Goal: Information Seeking & Learning: Learn about a topic

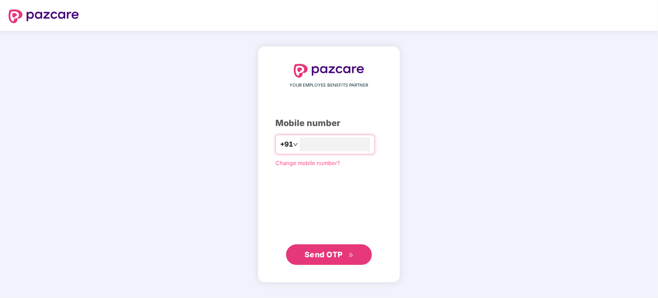
type input "**********"
click at [328, 253] on span "Send OTP" at bounding box center [324, 254] width 38 height 9
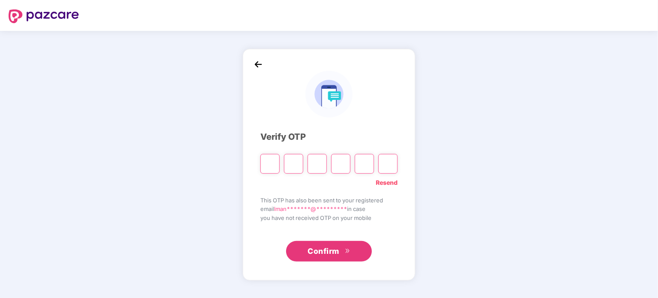
type input "*"
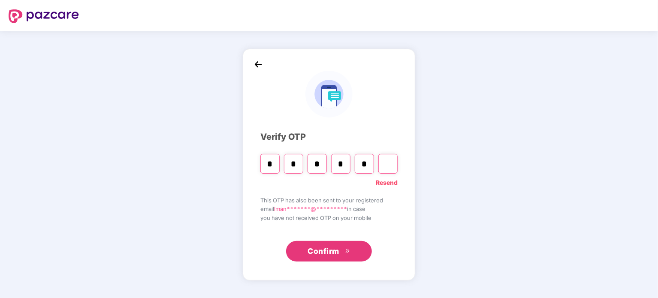
type input "*"
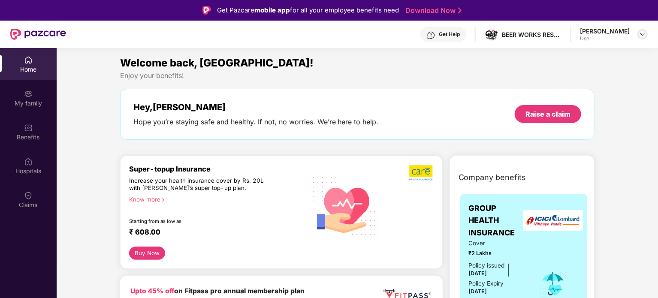
click at [645, 35] on img at bounding box center [642, 34] width 7 height 7
click at [482, 75] on div "Enjoy your benefits!" at bounding box center [357, 75] width 475 height 9
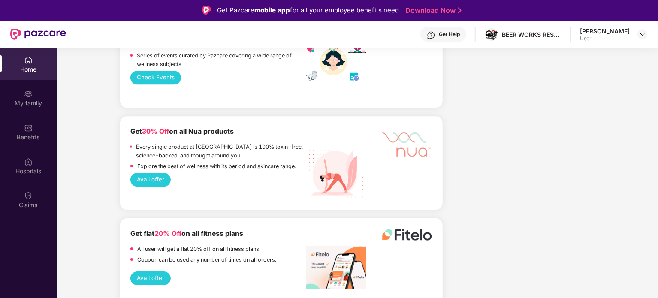
scroll to position [1605, 0]
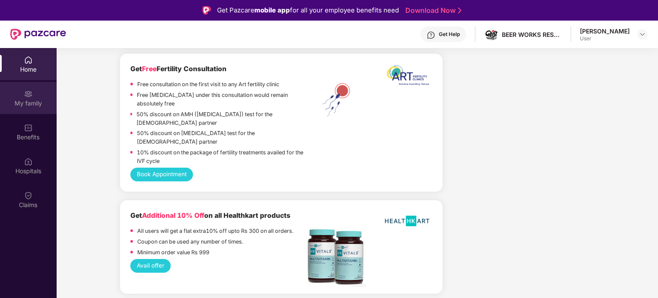
click at [24, 103] on div "My family" at bounding box center [28, 103] width 57 height 9
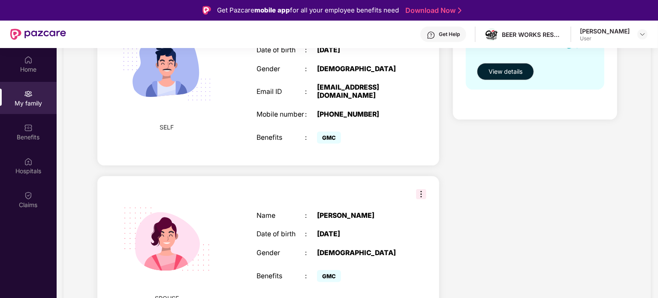
scroll to position [191, 0]
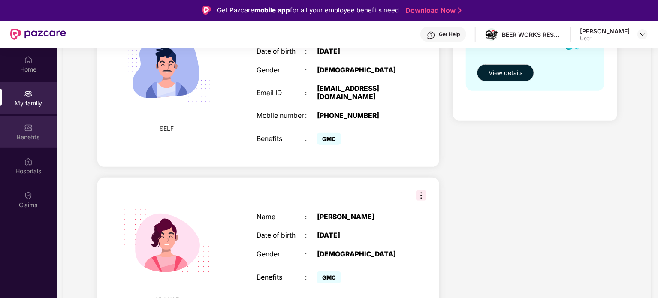
click at [27, 130] on img at bounding box center [28, 128] width 9 height 9
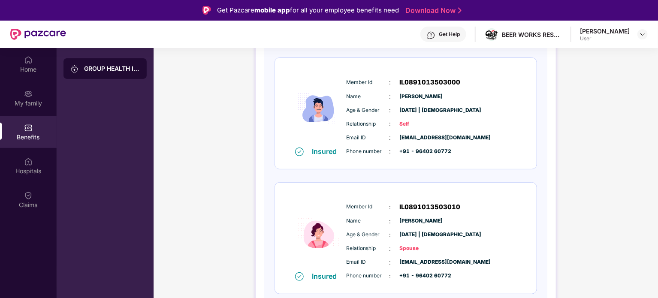
scroll to position [0, 0]
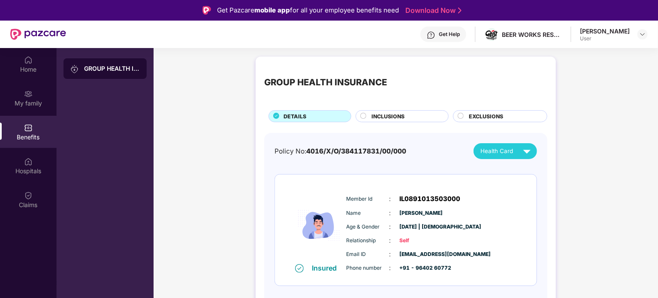
click at [412, 120] on div "INCLUSIONS" at bounding box center [405, 116] width 77 height 9
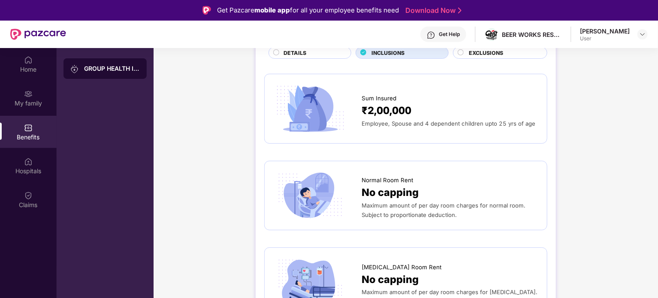
scroll to position [39, 0]
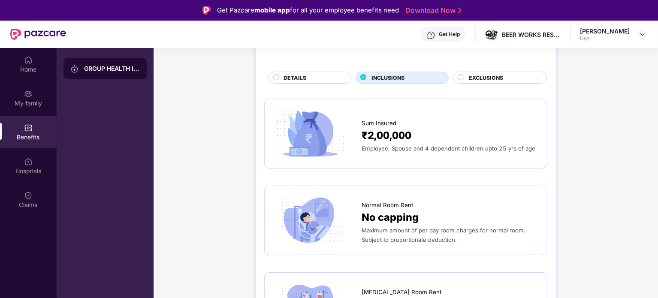
click at [495, 81] on span "EXCLUSIONS" at bounding box center [486, 78] width 34 height 8
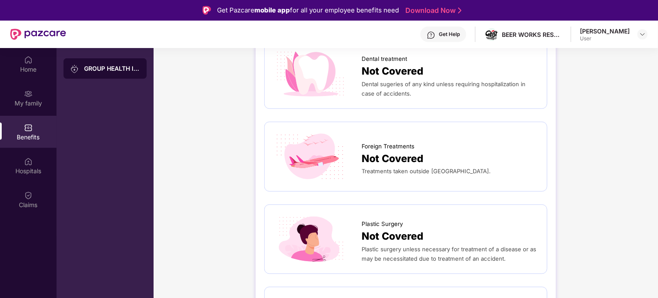
scroll to position [0, 0]
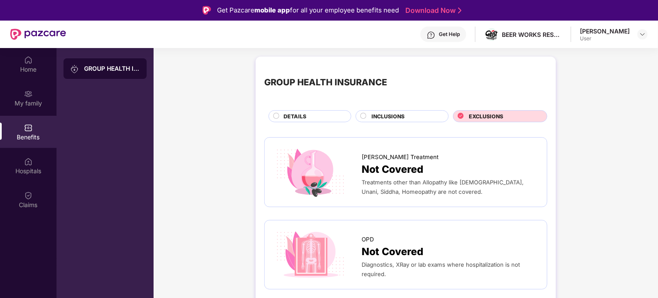
click at [294, 115] on span "DETAILS" at bounding box center [295, 116] width 23 height 8
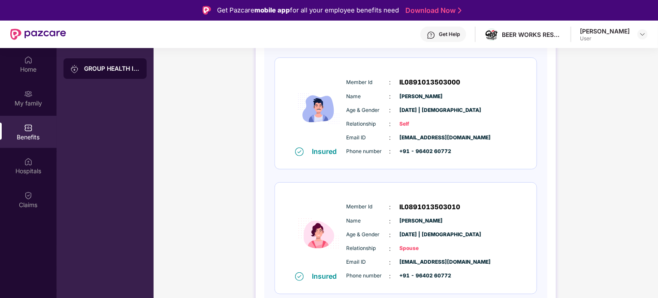
scroll to position [117, 0]
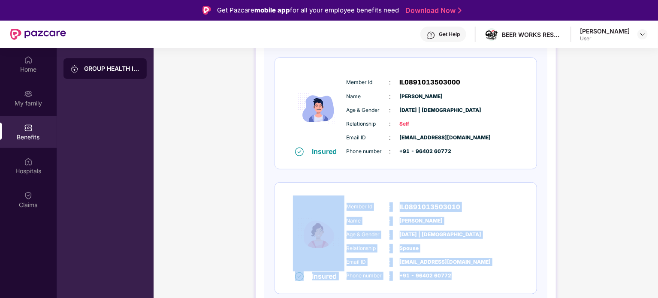
drag, startPoint x: 450, startPoint y: 276, endPoint x: 340, endPoint y: 206, distance: 130.5
click at [340, 206] on div "Insured Member Id : IL0891013503010 Name : [PERSON_NAME] Age & Gender : [DATE] …" at bounding box center [406, 238] width 262 height 111
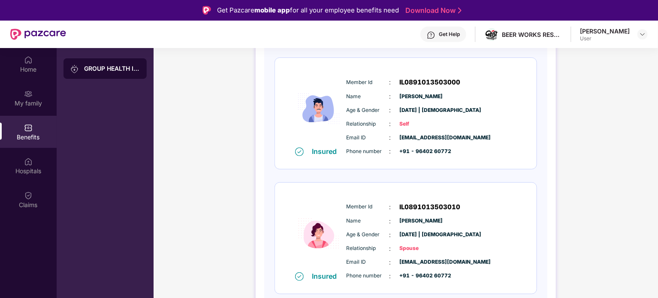
click at [221, 149] on div "GROUP HEALTH INSURANCE DETAILS INCLUSIONS EXCLUSIONS Policy No: 4016/X/O/384117…" at bounding box center [406, 142] width 505 height 412
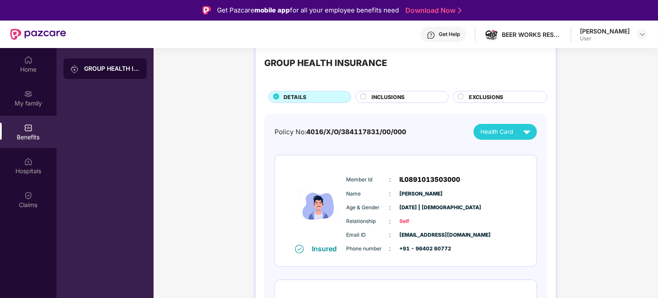
scroll to position [19, 0]
click at [31, 170] on div "Hospitals" at bounding box center [28, 171] width 57 height 9
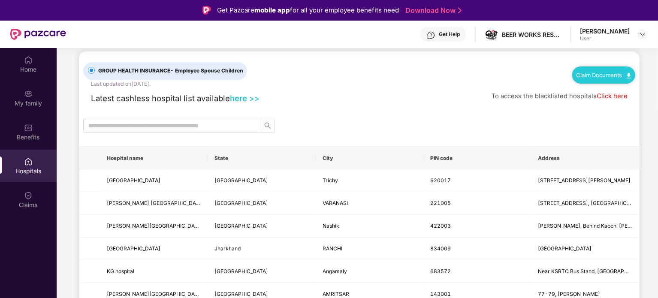
scroll to position [0, 0]
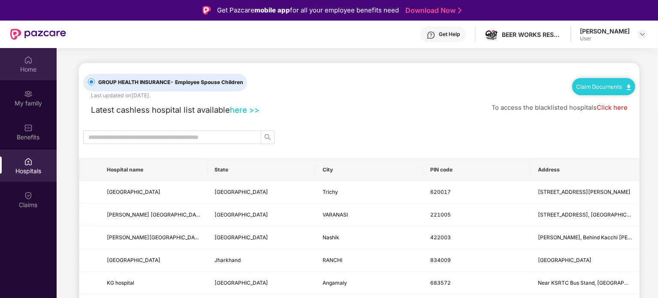
click at [29, 70] on div "Home" at bounding box center [28, 69] width 57 height 9
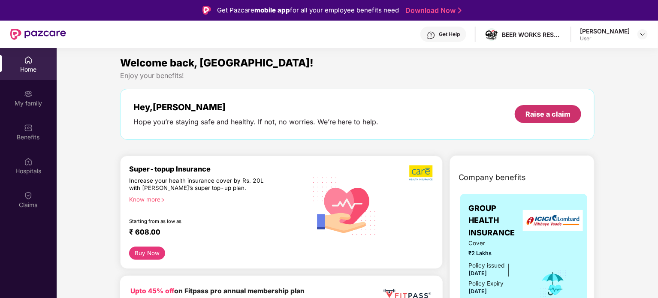
click at [554, 112] on div "Raise a claim" at bounding box center [548, 113] width 45 height 9
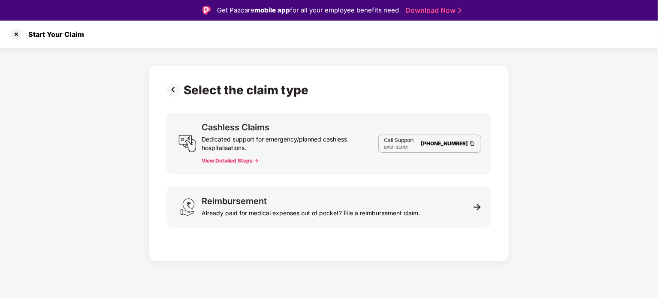
click at [228, 162] on button "View Detailed Steps ->" at bounding box center [230, 161] width 57 height 7
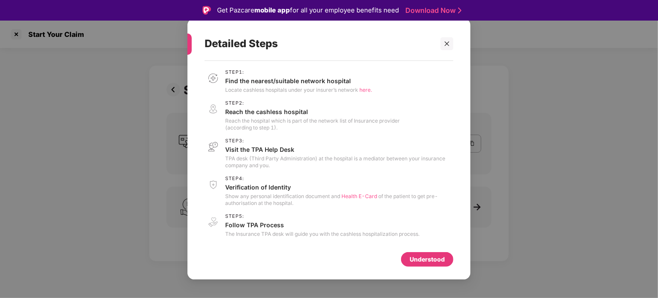
scroll to position [21, 0]
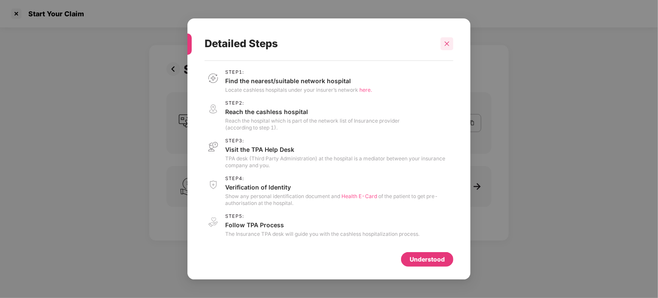
click at [448, 43] on icon "close" at bounding box center [447, 44] width 6 height 6
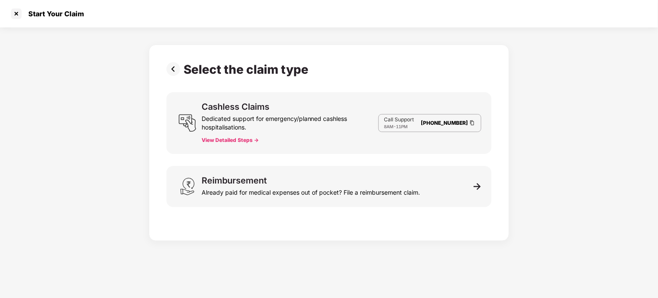
scroll to position [0, 0]
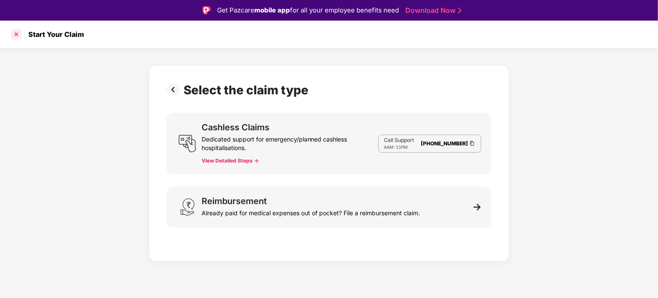
click at [12, 33] on div at bounding box center [16, 34] width 14 height 14
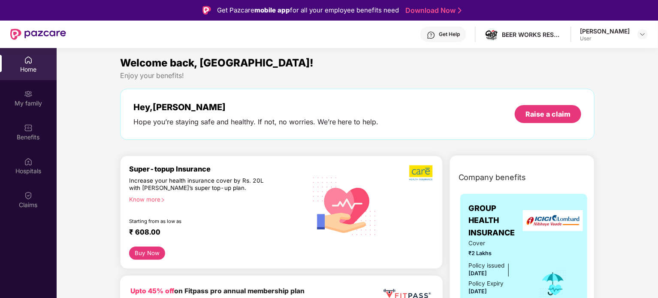
click at [22, 67] on div "Home" at bounding box center [28, 69] width 57 height 9
click at [39, 109] on div "My family" at bounding box center [28, 98] width 57 height 32
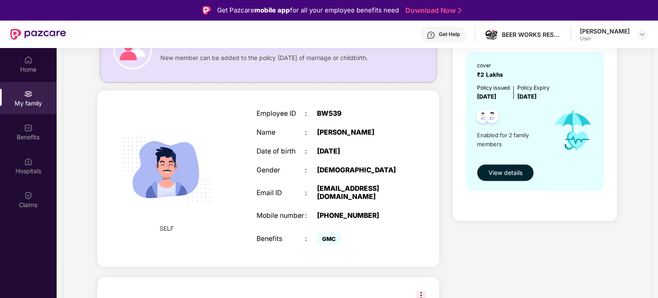
scroll to position [89, 0]
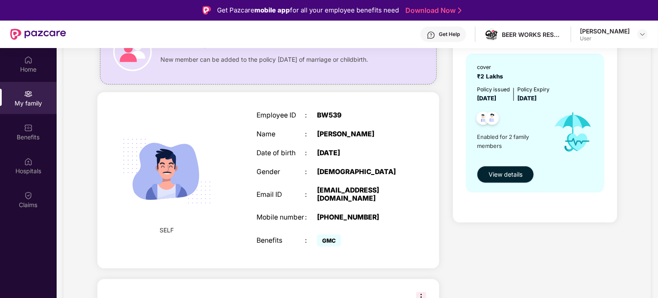
click at [504, 175] on span "View details" at bounding box center [506, 174] width 34 height 9
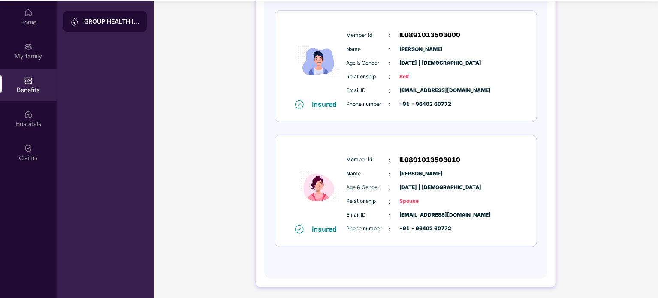
scroll to position [0, 0]
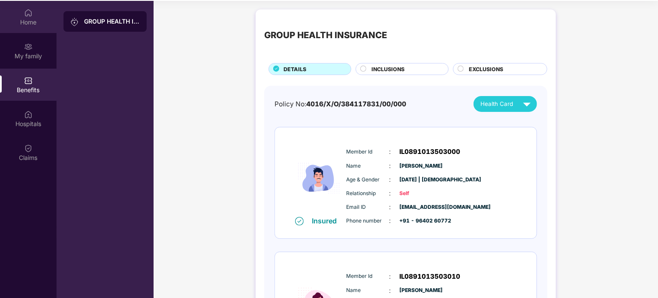
click at [30, 21] on div "Home" at bounding box center [28, 22] width 57 height 9
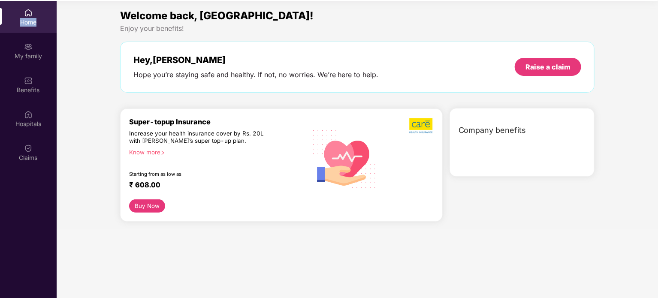
click at [30, 21] on div "Home" at bounding box center [28, 22] width 57 height 9
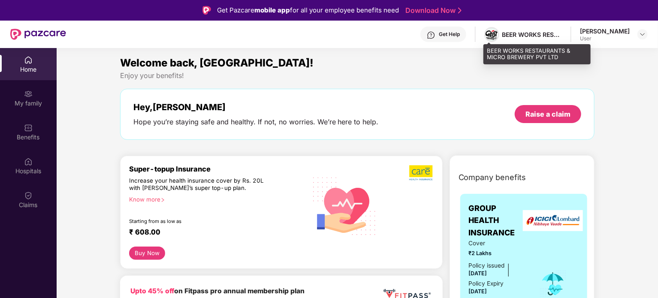
click at [489, 34] on img at bounding box center [492, 35] width 12 height 10
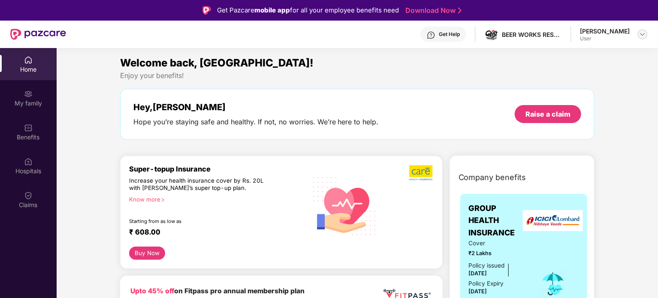
click at [640, 36] on img at bounding box center [642, 34] width 7 height 7
click at [568, 54] on div "Logout" at bounding box center [603, 54] width 112 height 17
